Goal: Information Seeking & Learning: Learn about a topic

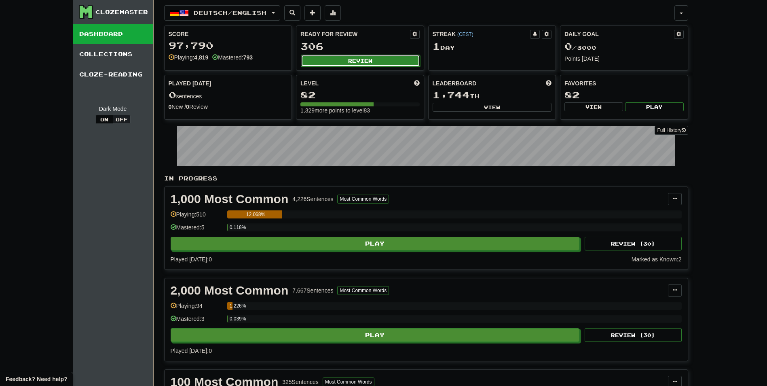
click at [381, 61] on button "Review" at bounding box center [360, 61] width 119 height 12
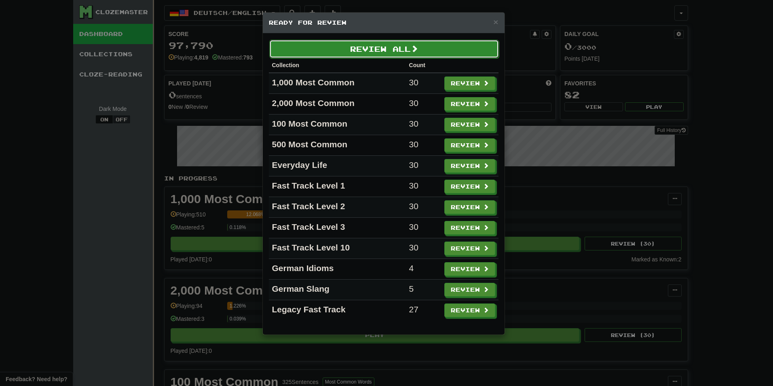
click at [449, 44] on button "Review All" at bounding box center [384, 49] width 230 height 19
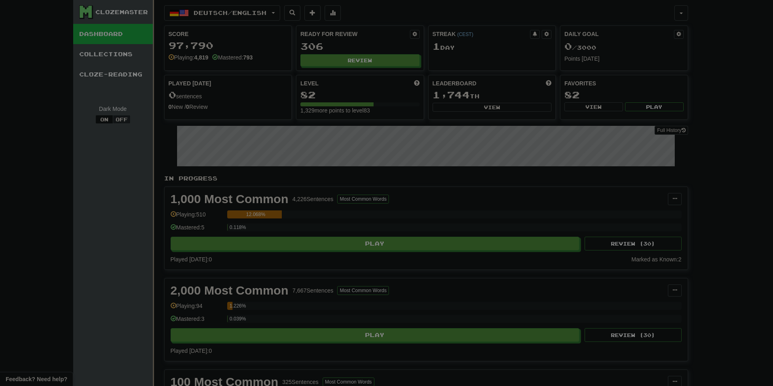
select select "********"
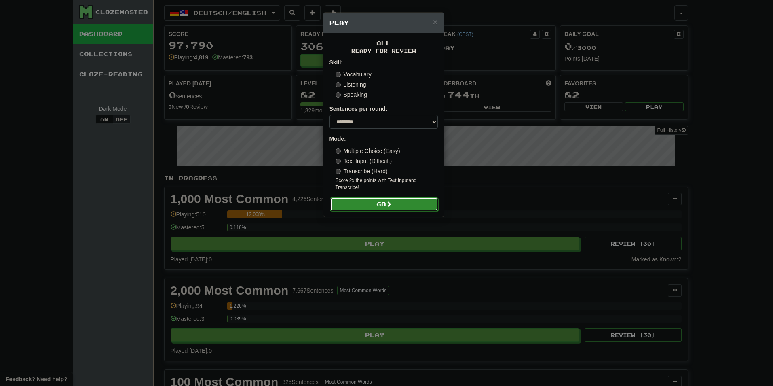
click at [399, 202] on button "Go" at bounding box center [384, 204] width 108 height 14
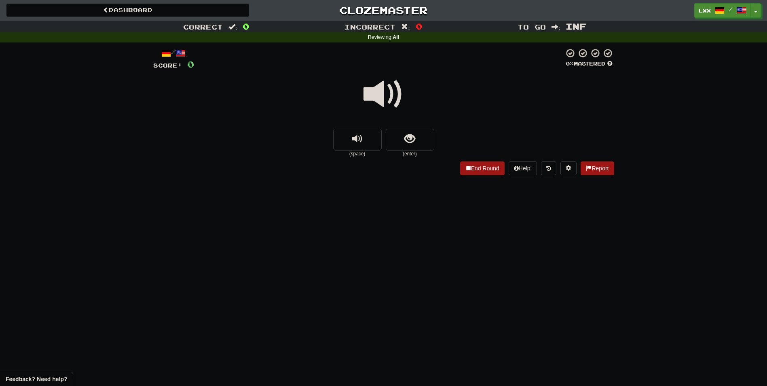
click at [381, 94] on span at bounding box center [383, 94] width 40 height 40
click at [358, 141] on span "replay audio" at bounding box center [357, 138] width 11 height 11
click at [409, 135] on span "show sentence" at bounding box center [409, 138] width 11 height 11
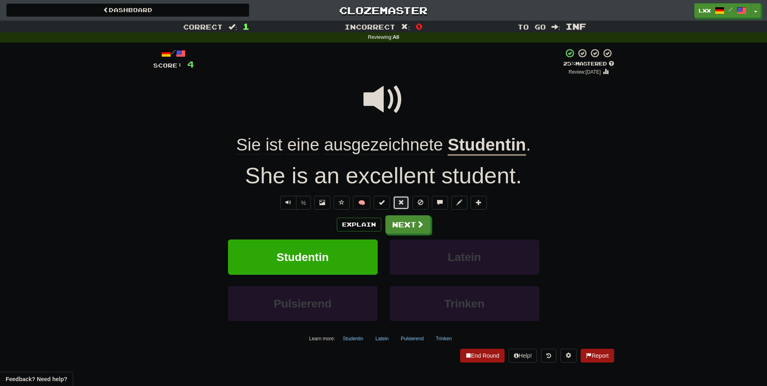
click at [402, 207] on button at bounding box center [401, 203] width 16 height 14
click at [523, 226] on div "Explain Next" at bounding box center [383, 224] width 461 height 19
click at [411, 219] on button "Next" at bounding box center [408, 224] width 45 height 19
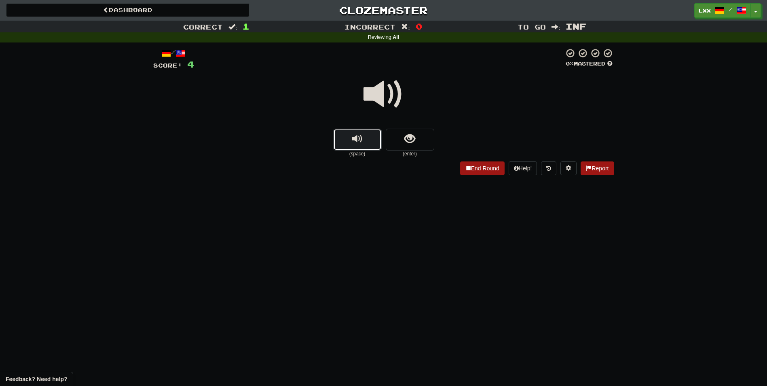
click at [357, 135] on span "replay audio" at bounding box center [357, 138] width 11 height 11
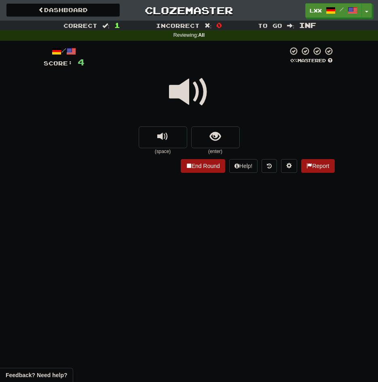
drag, startPoint x: 270, startPoint y: 223, endPoint x: 329, endPoint y: 228, distance: 59.6
click at [270, 223] on div "Dashboard Clozemaster LXX / Toggle Dropdown Dashboard Leaderboard Activity Feed…" at bounding box center [189, 191] width 378 height 382
click at [277, 255] on div "Dashboard Clozemaster LXX / Toggle Dropdown Dashboard Leaderboard Activity Feed…" at bounding box center [189, 191] width 378 height 382
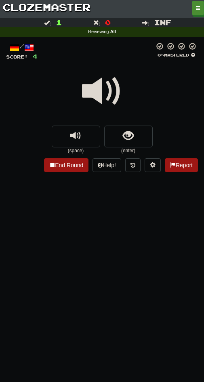
click at [100, 101] on span at bounding box center [102, 91] width 40 height 40
click at [105, 95] on span at bounding box center [102, 91] width 40 height 40
click at [90, 88] on span at bounding box center [102, 91] width 40 height 40
click at [104, 99] on span at bounding box center [102, 91] width 40 height 40
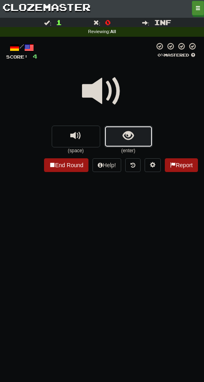
click at [126, 136] on span "show sentence" at bounding box center [128, 136] width 11 height 11
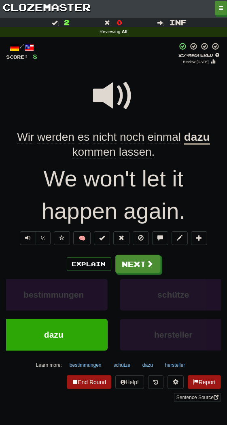
click at [120, 89] on span at bounding box center [113, 96] width 40 height 40
click at [107, 105] on span at bounding box center [113, 96] width 40 height 40
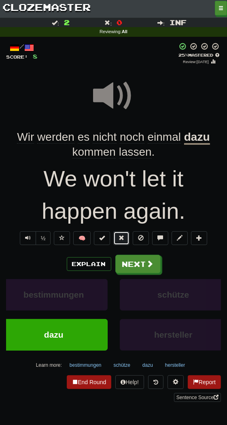
click at [118, 239] on button at bounding box center [121, 238] width 16 height 14
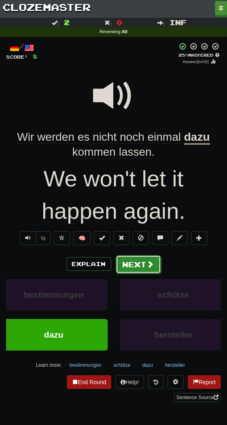
click at [120, 257] on button "Next" at bounding box center [138, 264] width 45 height 19
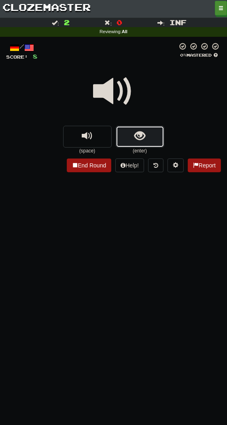
click at [146, 136] on button "show sentence" at bounding box center [140, 137] width 48 height 22
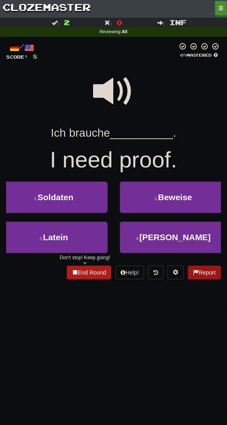
scroll to position [45, 0]
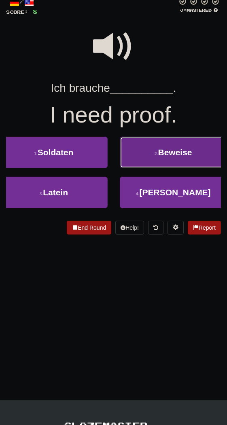
click at [182, 152] on span "Beweise" at bounding box center [175, 151] width 34 height 9
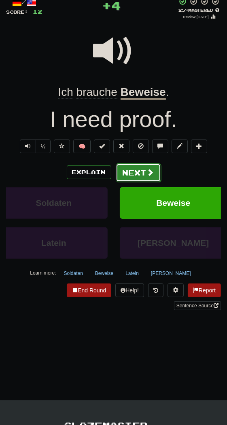
click at [143, 176] on button "Next" at bounding box center [138, 172] width 45 height 19
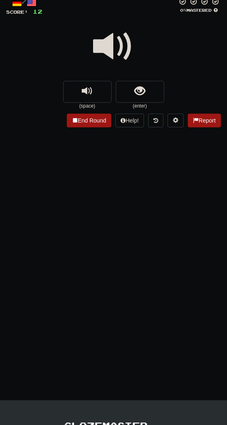
click at [118, 40] on span at bounding box center [113, 46] width 40 height 40
click at [105, 41] on span at bounding box center [113, 46] width 40 height 40
click at [136, 91] on span "show sentence" at bounding box center [139, 91] width 11 height 11
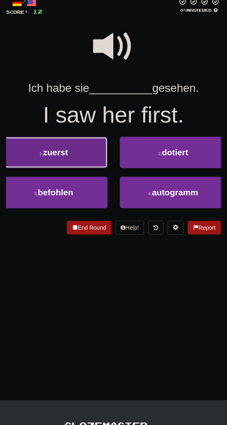
click at [56, 158] on button "1 . zuerst" at bounding box center [53, 153] width 107 height 32
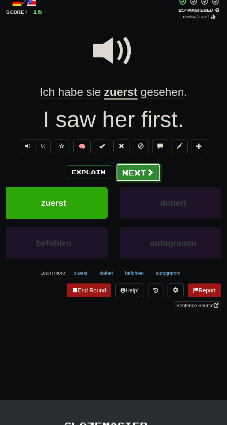
click at [135, 169] on button "Next" at bounding box center [138, 172] width 45 height 19
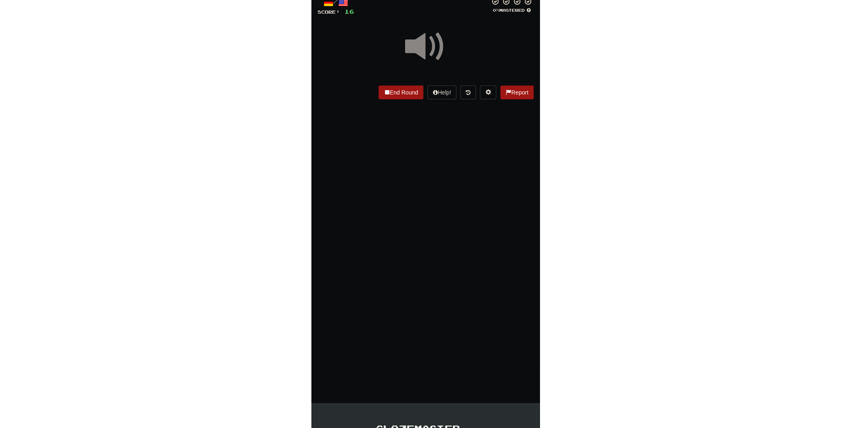
scroll to position [0, 0]
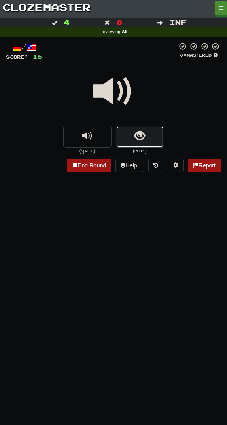
click at [132, 136] on button "show sentence" at bounding box center [140, 137] width 48 height 22
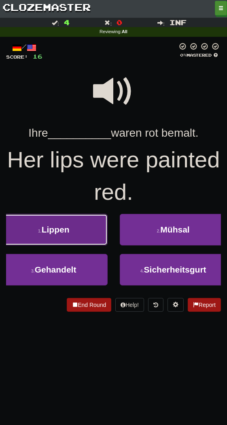
click at [75, 224] on button "1 . [GEOGRAPHIC_DATA]" at bounding box center [53, 230] width 107 height 32
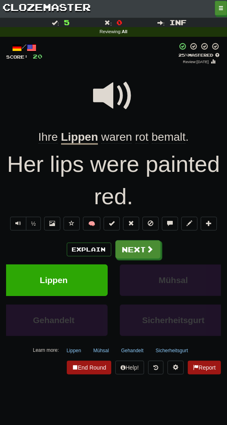
click at [129, 232] on div "½ 🧠" at bounding box center [113, 226] width 215 height 18
click at [129, 226] on button at bounding box center [131, 224] width 16 height 14
click at [177, 135] on span "bemalt" at bounding box center [169, 137] width 34 height 13
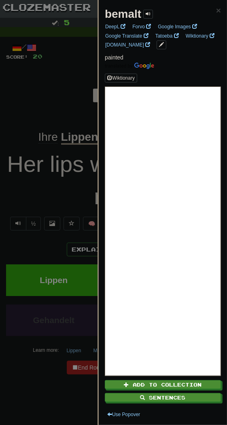
click at [41, 78] on div at bounding box center [113, 212] width 227 height 425
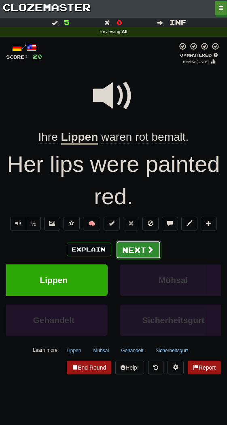
click at [133, 255] on button "Next" at bounding box center [138, 249] width 45 height 19
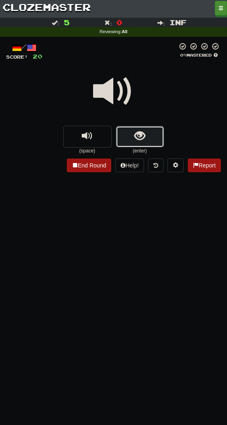
click at [138, 138] on span "show sentence" at bounding box center [139, 136] width 11 height 11
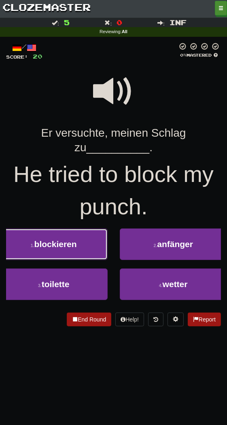
drag, startPoint x: 74, startPoint y: 247, endPoint x: 67, endPoint y: 249, distance: 6.9
click at [74, 247] on span "blockieren" at bounding box center [55, 243] width 42 height 9
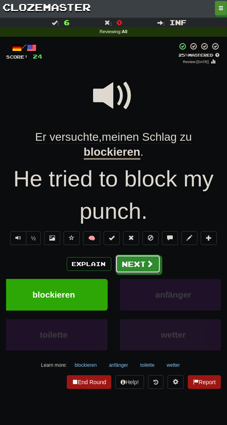
drag, startPoint x: 130, startPoint y: 261, endPoint x: 114, endPoint y: 265, distance: 16.1
click at [130, 261] on button "Next" at bounding box center [137, 264] width 45 height 19
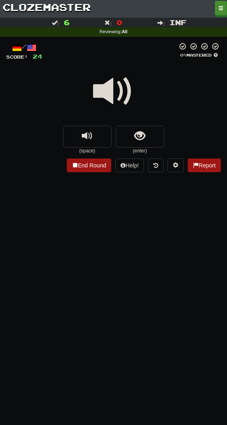
click at [116, 92] on span at bounding box center [113, 91] width 40 height 40
click at [128, 127] on button "show sentence" at bounding box center [140, 137] width 48 height 22
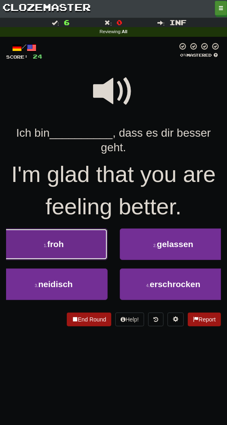
click at [80, 240] on button "1 . [PERSON_NAME]" at bounding box center [53, 244] width 107 height 32
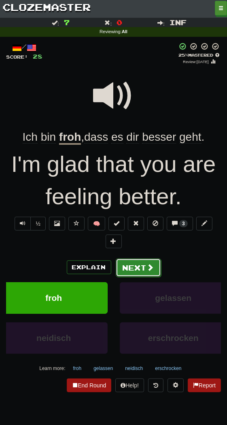
click at [132, 268] on button "Next" at bounding box center [138, 267] width 45 height 19
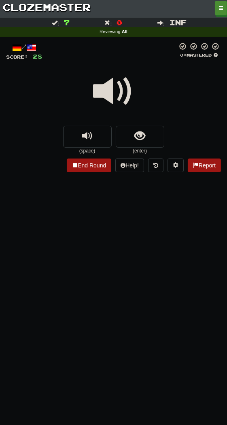
click at [111, 94] on span at bounding box center [113, 91] width 40 height 40
click at [116, 95] on span at bounding box center [113, 91] width 40 height 40
click at [138, 136] on span "show sentence" at bounding box center [139, 136] width 11 height 11
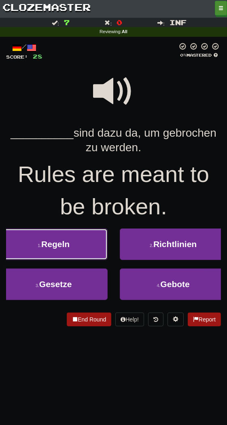
drag, startPoint x: 69, startPoint y: 247, endPoint x: 50, endPoint y: 251, distance: 19.1
click at [69, 247] on span "Regeln" at bounding box center [55, 243] width 28 height 9
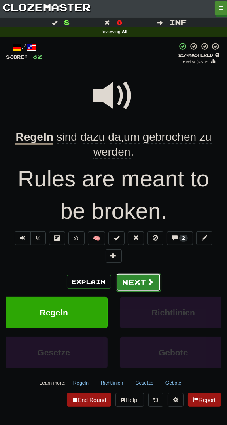
click at [136, 279] on button "Next" at bounding box center [138, 282] width 45 height 19
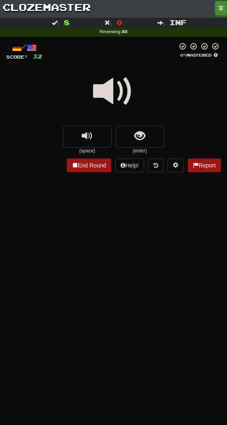
click at [117, 83] on span at bounding box center [113, 91] width 40 height 40
click at [131, 131] on button "show sentence" at bounding box center [140, 137] width 48 height 22
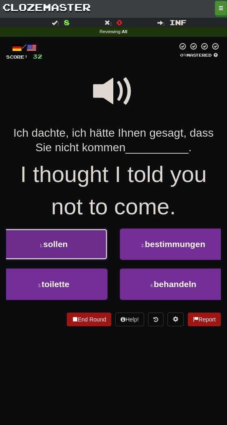
click at [84, 251] on button "1 . sollen" at bounding box center [53, 244] width 107 height 32
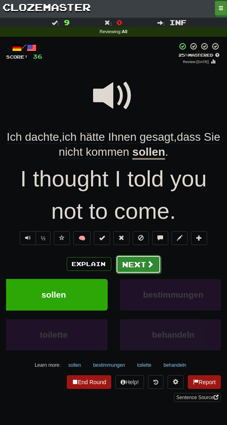
click at [144, 263] on button "Next" at bounding box center [138, 264] width 45 height 19
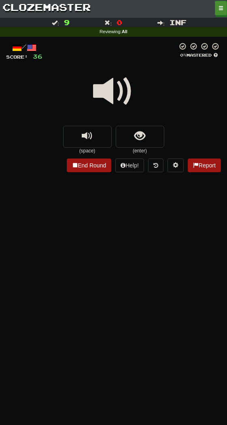
click at [103, 86] on span at bounding box center [113, 91] width 40 height 40
click at [136, 139] on span "show sentence" at bounding box center [139, 136] width 11 height 11
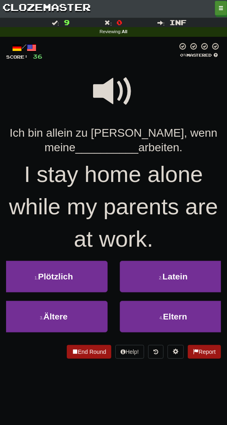
click at [105, 88] on span at bounding box center [113, 91] width 40 height 40
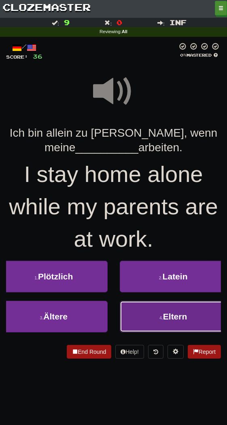
click at [130, 317] on button "4 . Eltern" at bounding box center [173, 317] width 107 height 32
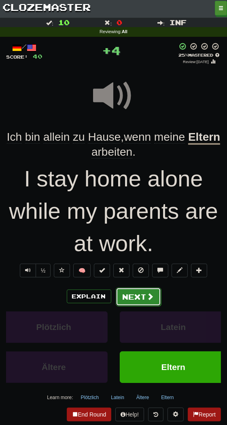
click at [129, 295] on button "Next" at bounding box center [138, 296] width 45 height 19
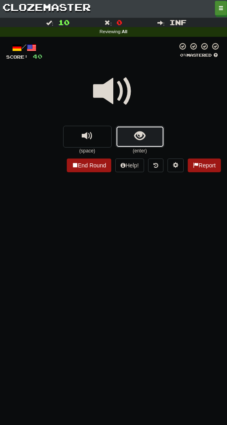
click at [141, 136] on span "show sentence" at bounding box center [139, 136] width 11 height 11
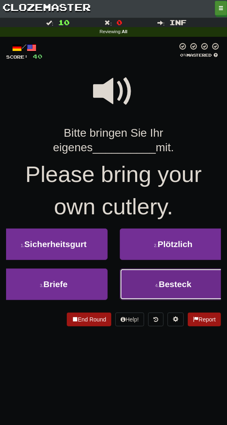
click at [156, 287] on small "4 ." at bounding box center [157, 285] width 4 height 5
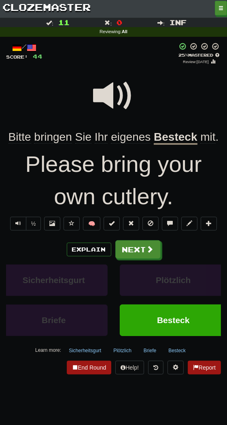
click at [116, 81] on span at bounding box center [113, 96] width 40 height 40
click at [136, 248] on button "Next" at bounding box center [138, 249] width 45 height 19
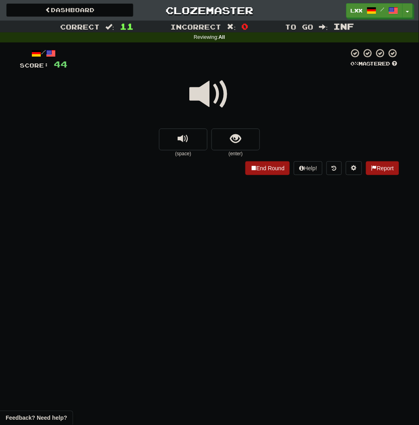
drag, startPoint x: 312, startPoint y: 255, endPoint x: 296, endPoint y: 259, distance: 16.4
click at [312, 255] on div "Dashboard Clozemaster LXX / Toggle Dropdown Dashboard Leaderboard Activity Feed…" at bounding box center [209, 212] width 419 height 425
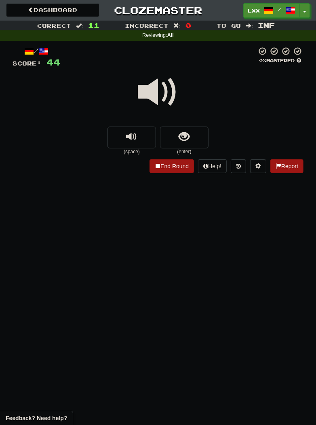
click at [37, 227] on div "Dashboard Clozemaster LXX / Toggle Dropdown Dashboard Leaderboard Activity Feed…" at bounding box center [158, 212] width 316 height 425
click at [145, 81] on span at bounding box center [158, 92] width 40 height 40
click at [182, 135] on span "show sentence" at bounding box center [184, 136] width 11 height 11
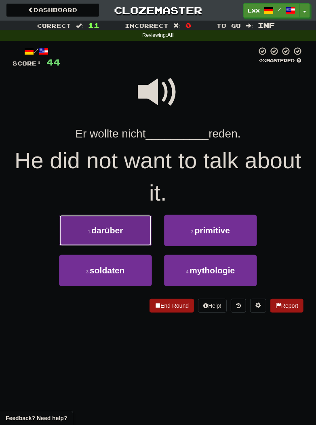
click at [111, 233] on span "darüber" at bounding box center [107, 229] width 32 height 9
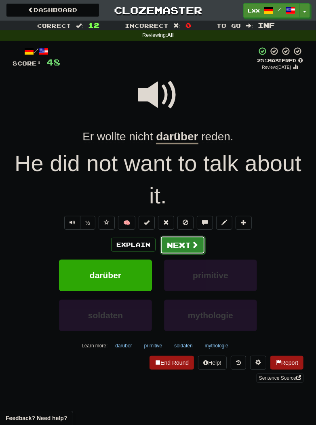
click at [184, 252] on button "Next" at bounding box center [182, 245] width 45 height 19
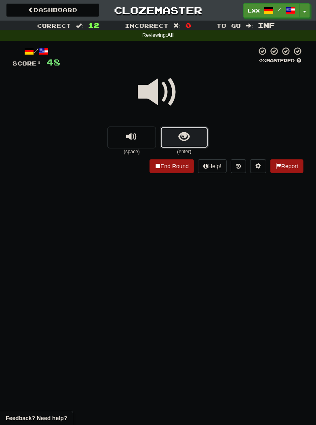
click at [177, 128] on button "show sentence" at bounding box center [184, 137] width 48 height 22
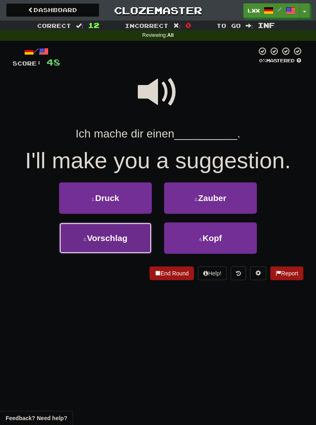
click at [134, 228] on button "3 . Vorschlag" at bounding box center [105, 238] width 93 height 32
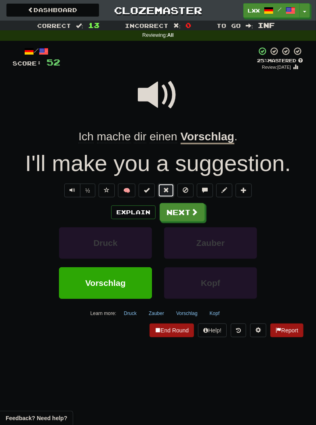
click at [163, 190] on button at bounding box center [166, 190] width 16 height 14
click at [166, 212] on button "Next" at bounding box center [182, 212] width 45 height 19
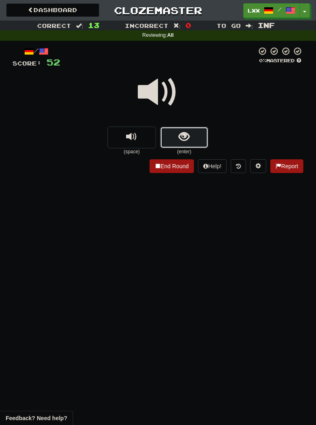
click at [175, 135] on button "show sentence" at bounding box center [184, 137] width 48 height 22
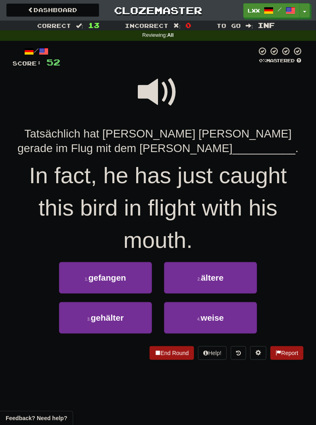
click at [148, 93] on span at bounding box center [158, 92] width 40 height 40
drag, startPoint x: 156, startPoint y: 86, endPoint x: 114, endPoint y: 110, distance: 48.3
click at [156, 86] on span at bounding box center [158, 92] width 40 height 40
drag, startPoint x: 134, startPoint y: 281, endPoint x: 145, endPoint y: 279, distance: 11.0
click at [134, 281] on button "1 . gefangen" at bounding box center [105, 278] width 93 height 32
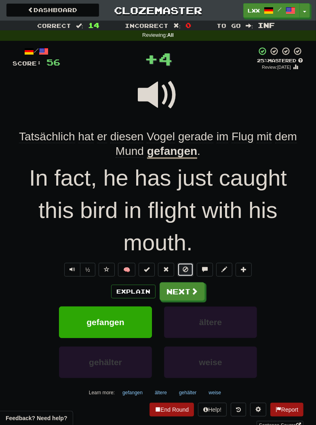
click at [181, 272] on button at bounding box center [185, 270] width 16 height 14
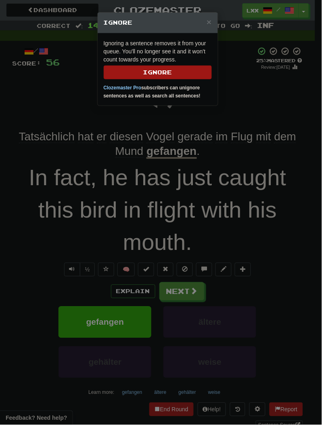
click at [192, 194] on div "× Ignore Ignoring a sentence removes it from your queue. You'll no longer see i…" at bounding box center [161, 212] width 322 height 425
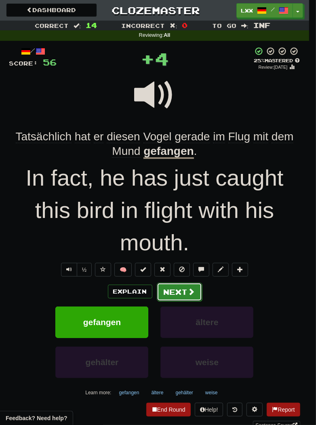
click at [173, 296] on button "Next" at bounding box center [179, 291] width 45 height 19
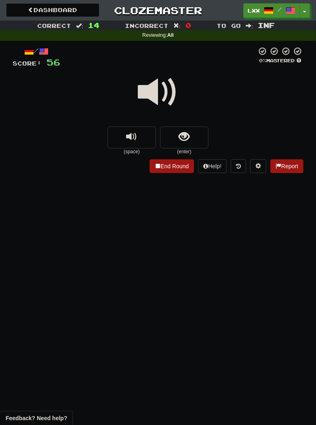
drag, startPoint x: 155, startPoint y: 86, endPoint x: 172, endPoint y: 123, distance: 40.9
click at [155, 86] on span at bounding box center [158, 92] width 40 height 40
click at [183, 141] on span "show sentence" at bounding box center [184, 136] width 11 height 11
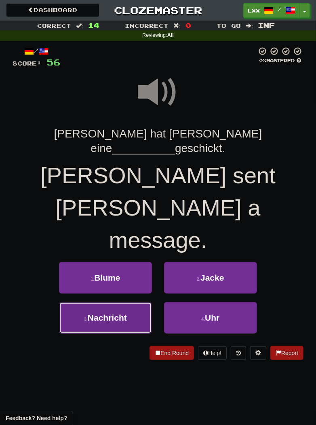
click at [135, 302] on button "3 . Nachricht" at bounding box center [105, 318] width 93 height 32
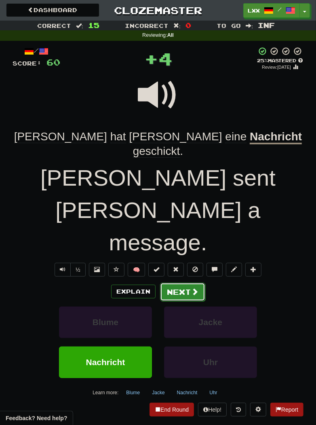
click at [184, 282] on button "Next" at bounding box center [182, 291] width 45 height 19
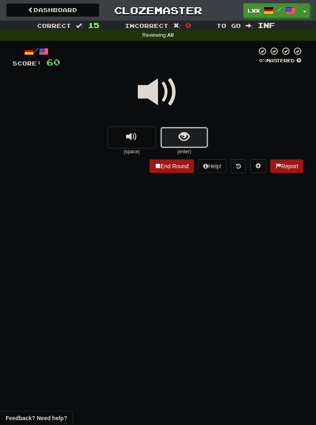
click at [184, 133] on span "show sentence" at bounding box center [184, 136] width 11 height 11
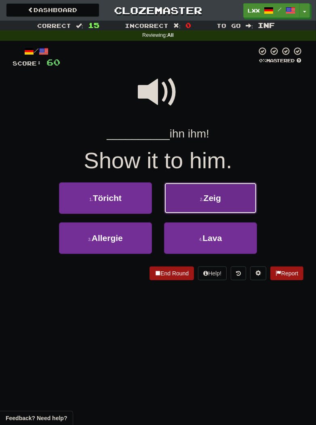
click at [192, 199] on button "2 . Zeig" at bounding box center [210, 198] width 93 height 32
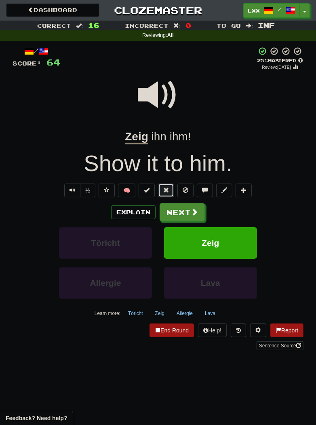
click at [168, 193] on button at bounding box center [166, 190] width 16 height 14
click at [188, 212] on button "Next" at bounding box center [182, 212] width 45 height 19
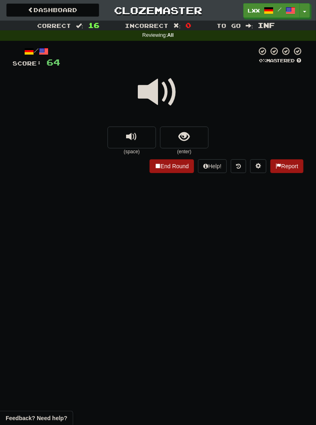
click at [156, 95] on span at bounding box center [158, 92] width 40 height 40
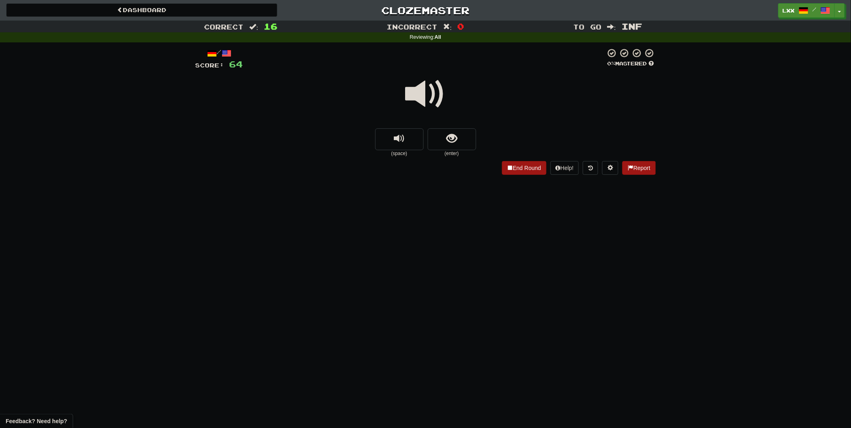
click at [414, 94] on span at bounding box center [426, 94] width 40 height 40
click at [447, 137] on span "show sentence" at bounding box center [452, 138] width 11 height 11
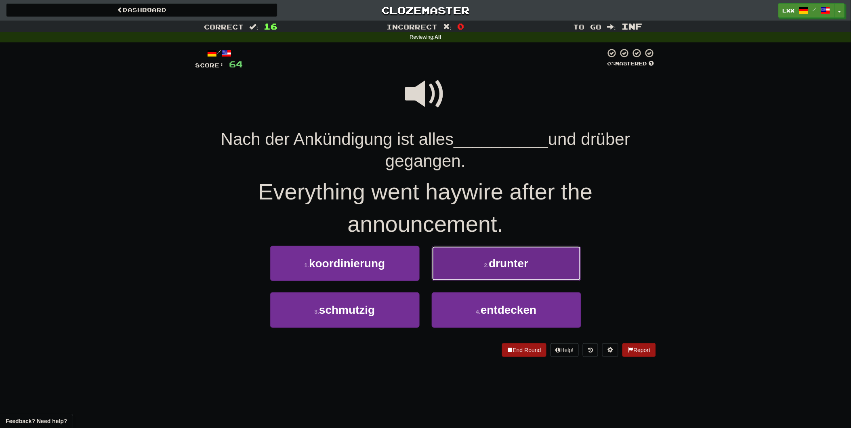
click at [566, 265] on button "2 . drunter" at bounding box center [507, 263] width 150 height 35
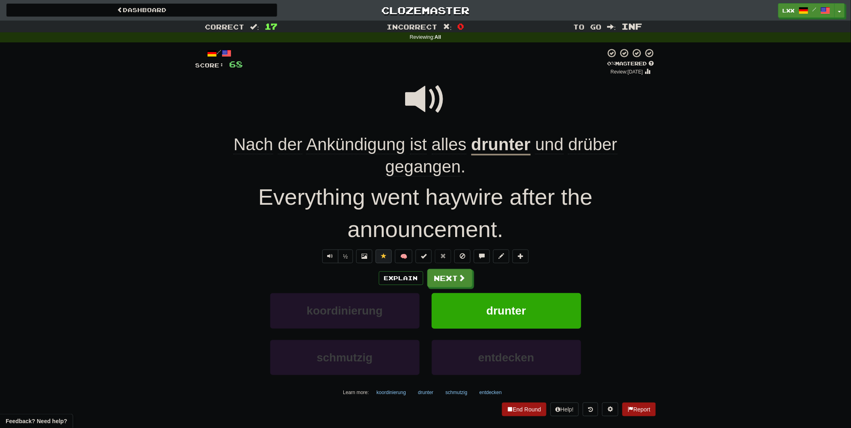
click at [426, 102] on span at bounding box center [426, 99] width 40 height 40
click at [445, 282] on button "Next" at bounding box center [450, 278] width 45 height 19
